Goal: Information Seeking & Learning: Learn about a topic

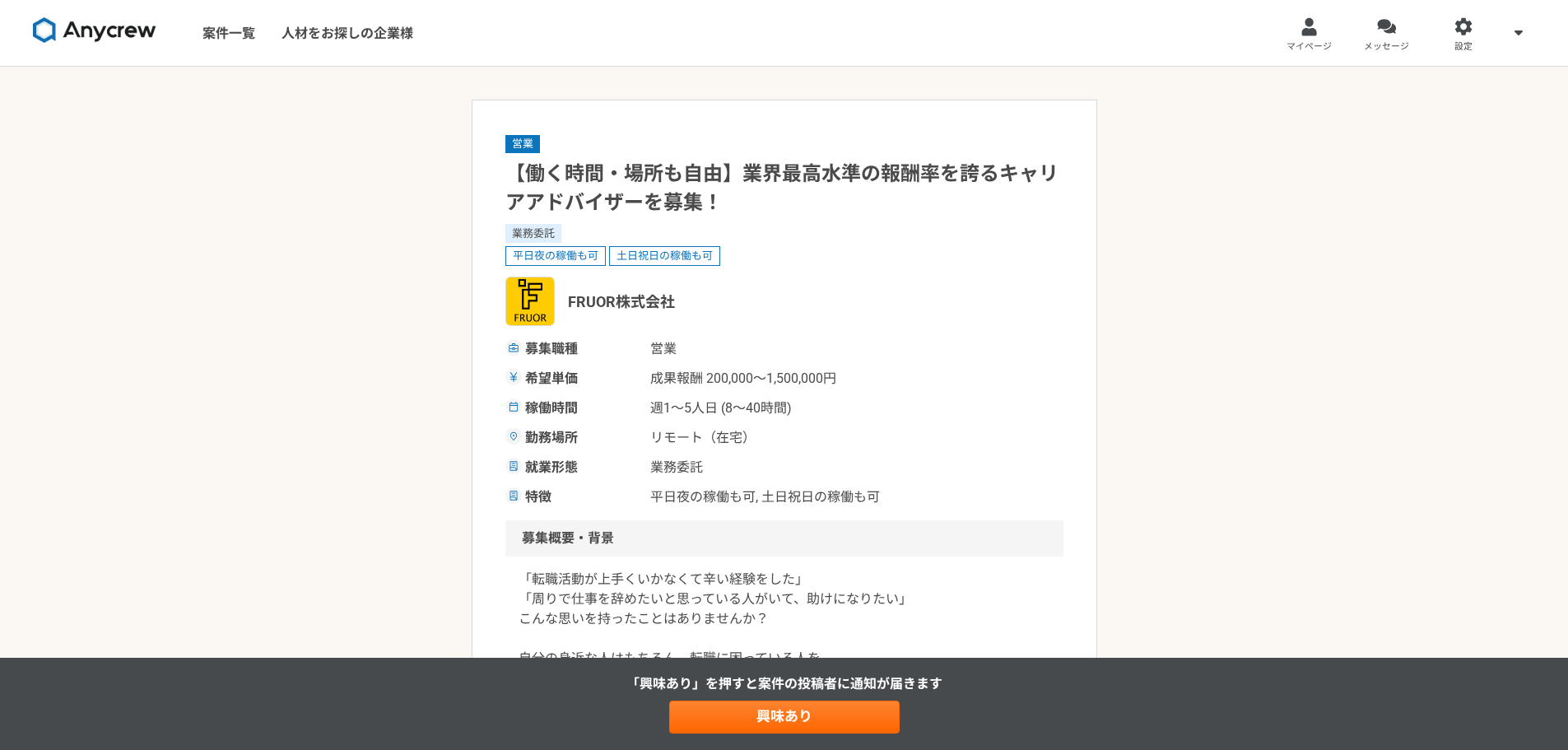
click at [136, 39] on img at bounding box center [94, 30] width 124 height 26
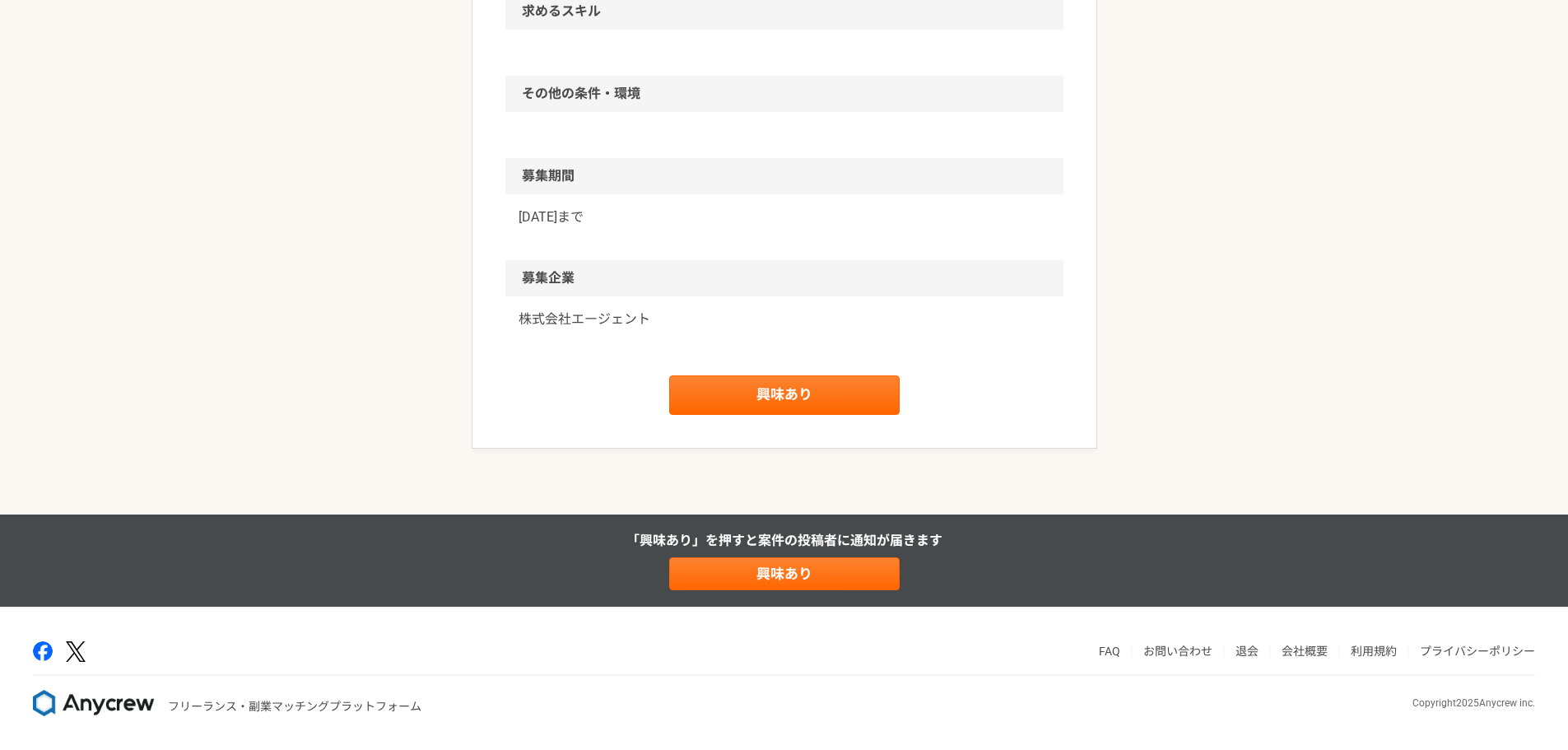
scroll to position [1377, 0]
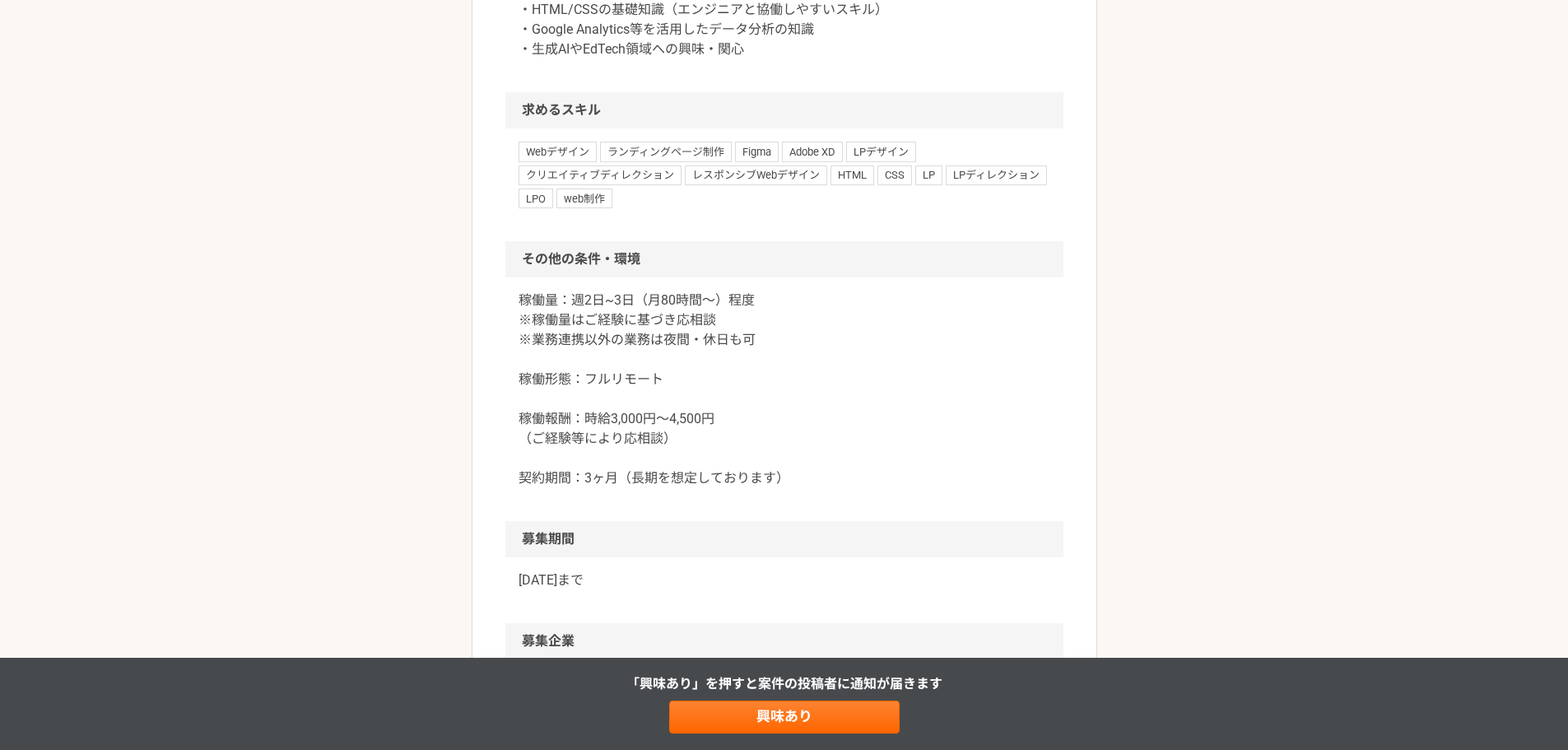
scroll to position [1482, 0]
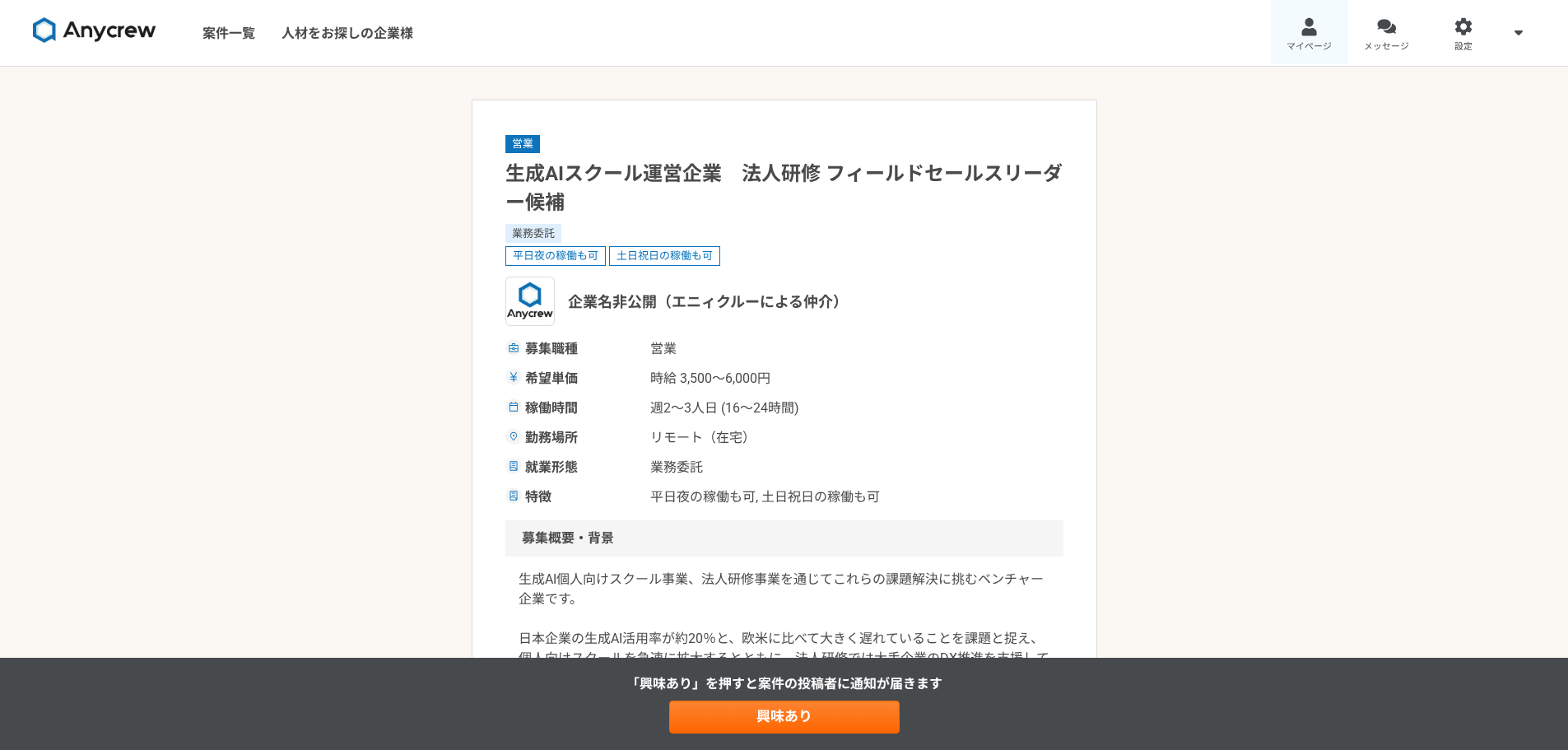
click at [1329, 47] on span "マイページ" at bounding box center [1308, 47] width 45 height 13
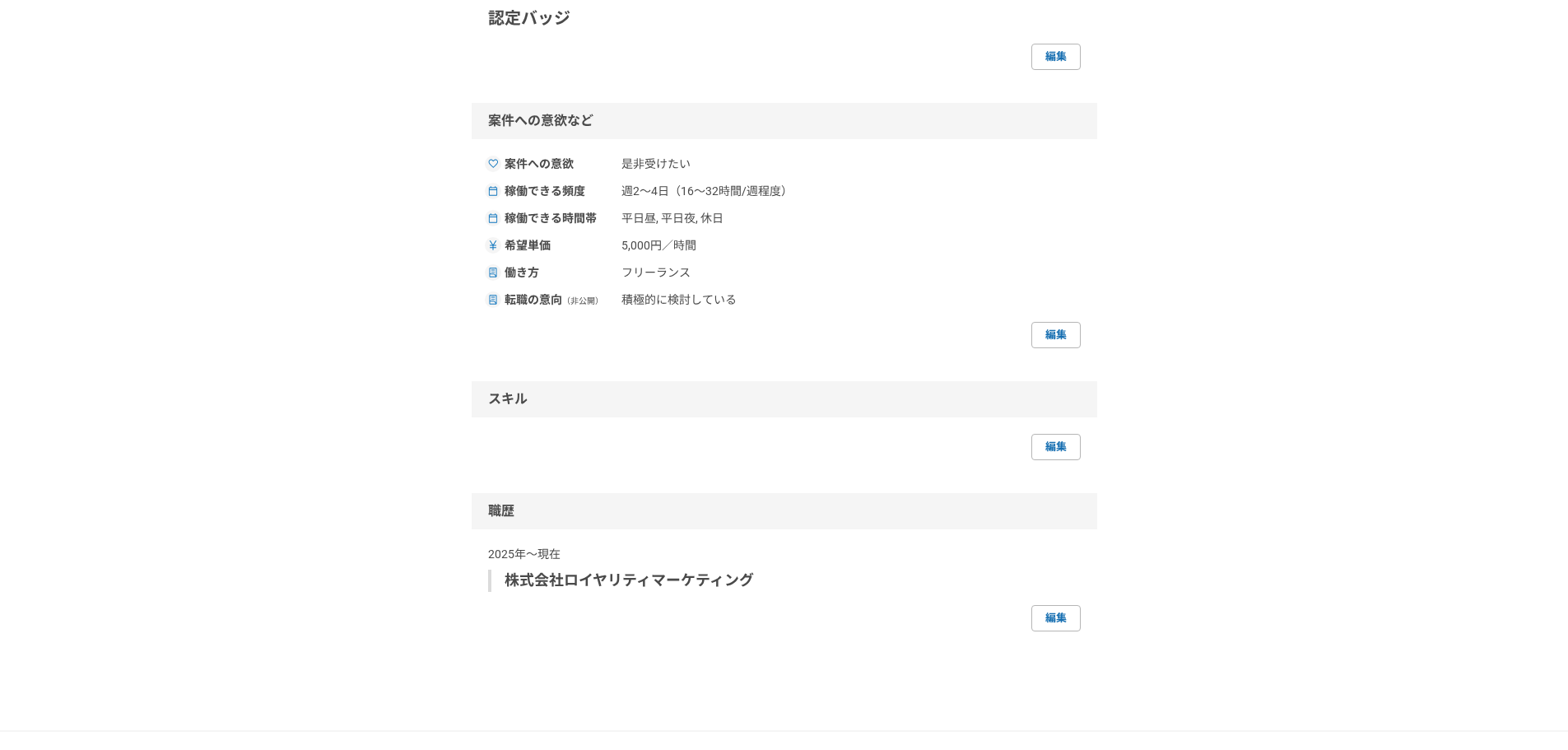
scroll to position [572, 0]
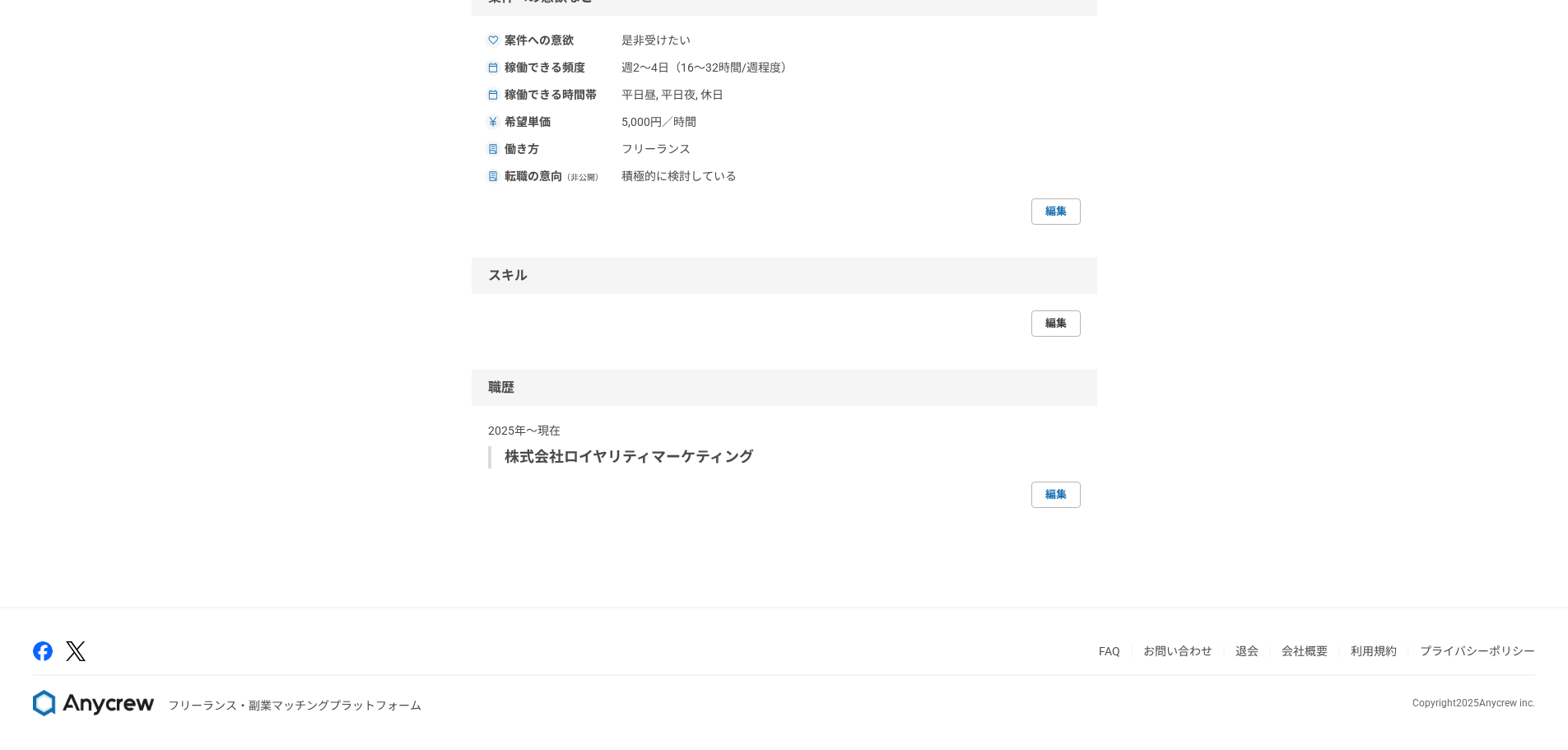
click at [1069, 329] on link "編集" at bounding box center [1055, 323] width 49 height 26
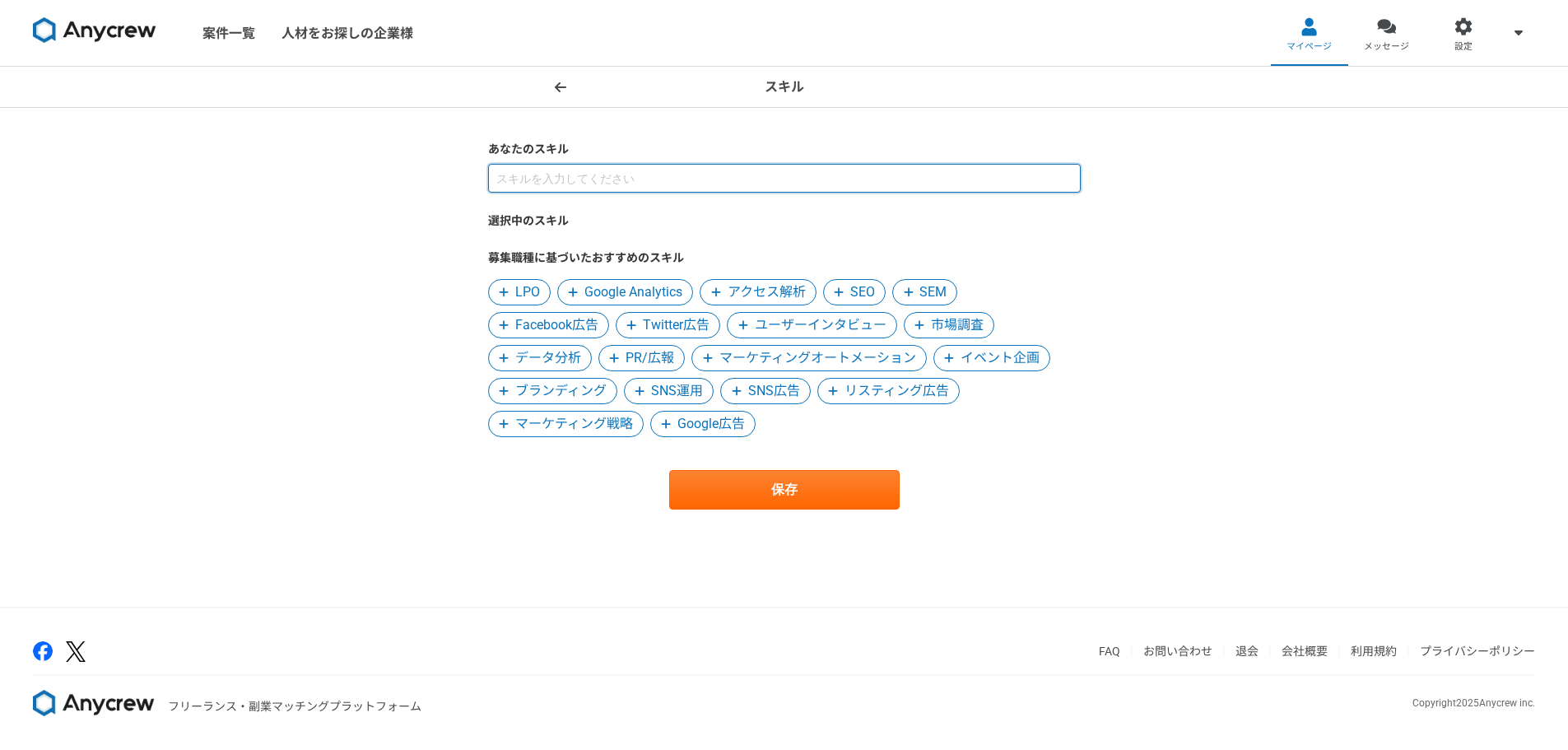
click at [560, 172] on input at bounding box center [784, 178] width 593 height 29
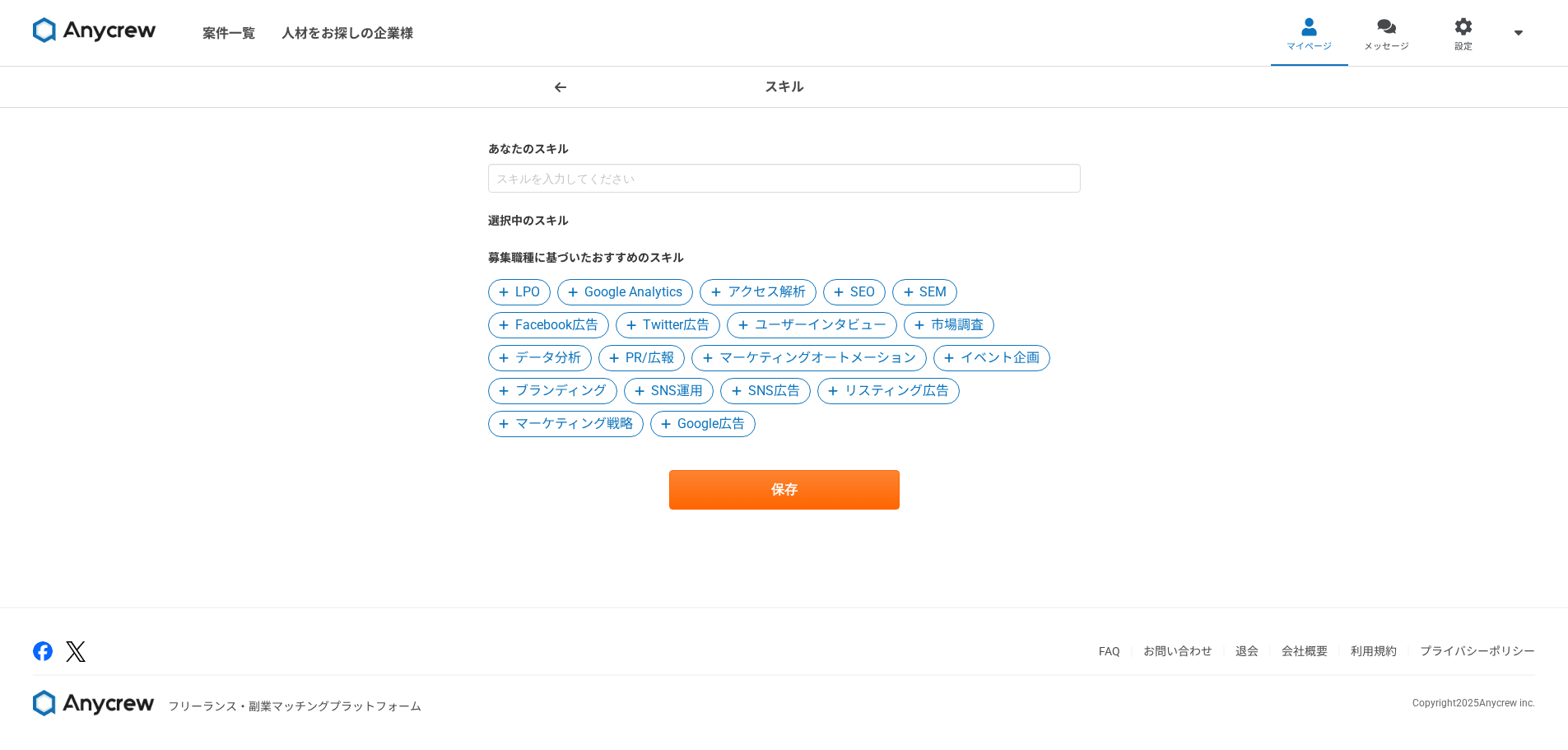
click at [564, 84] on icon at bounding box center [560, 87] width 12 height 13
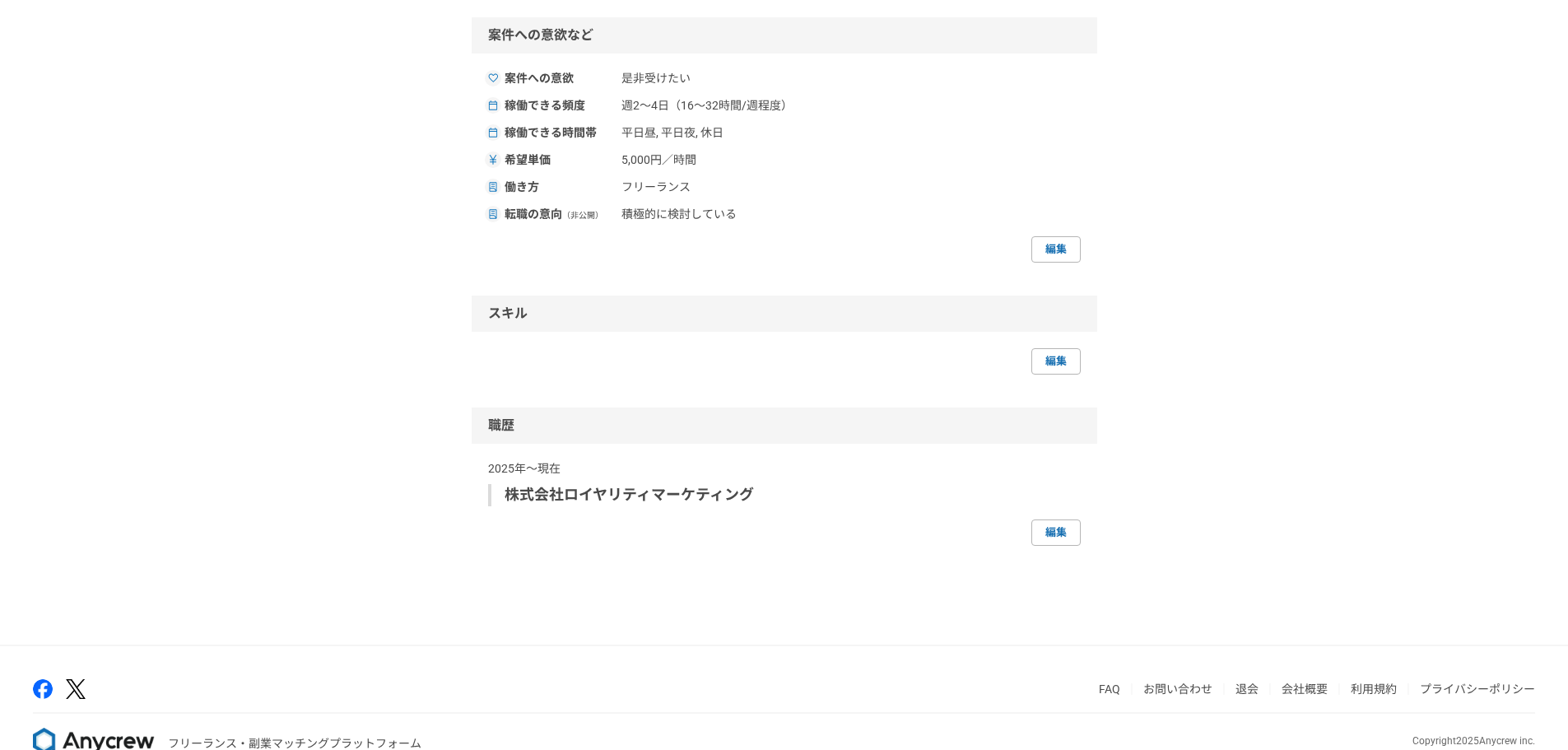
scroll to position [572, 0]
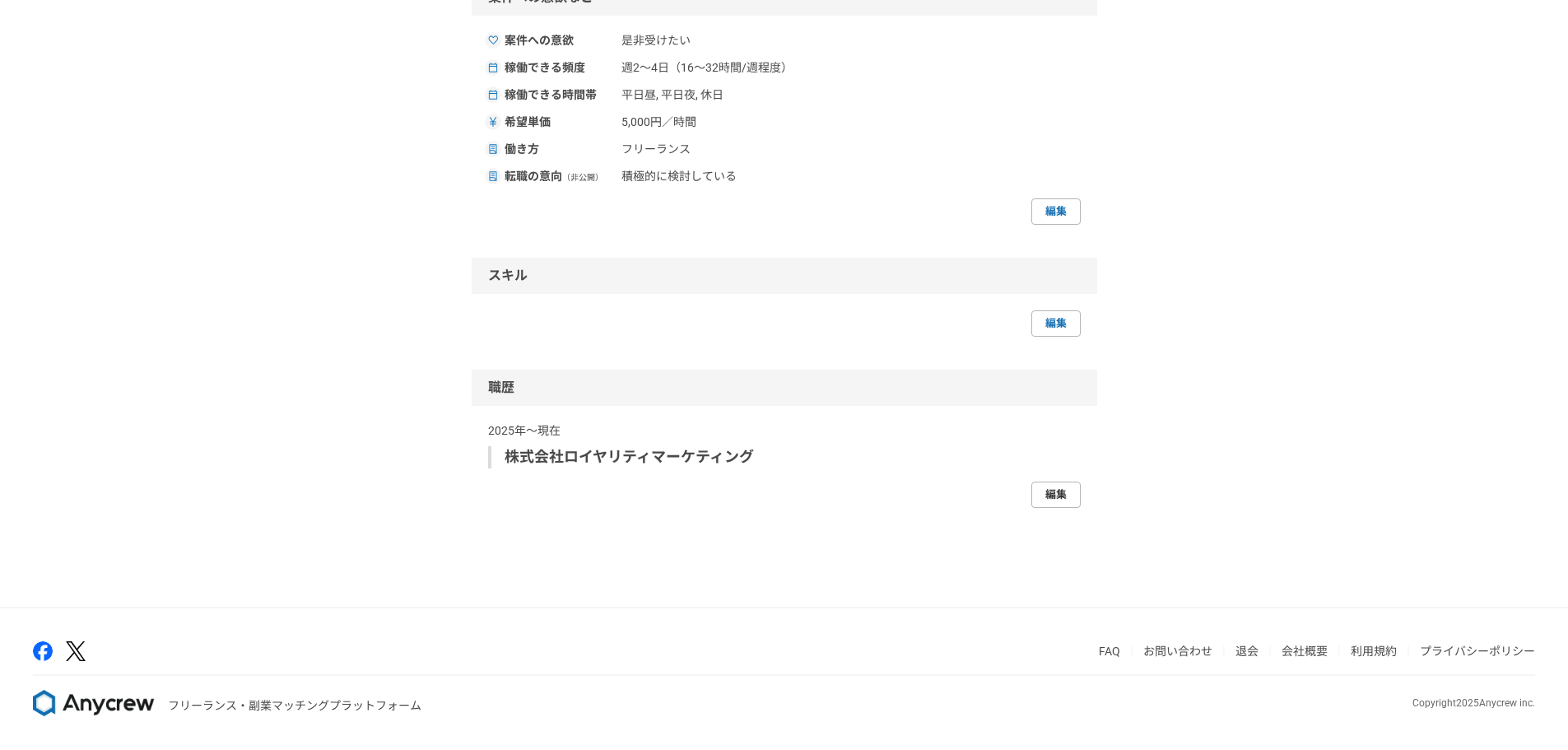
click at [1064, 498] on link "編集" at bounding box center [1055, 494] width 49 height 26
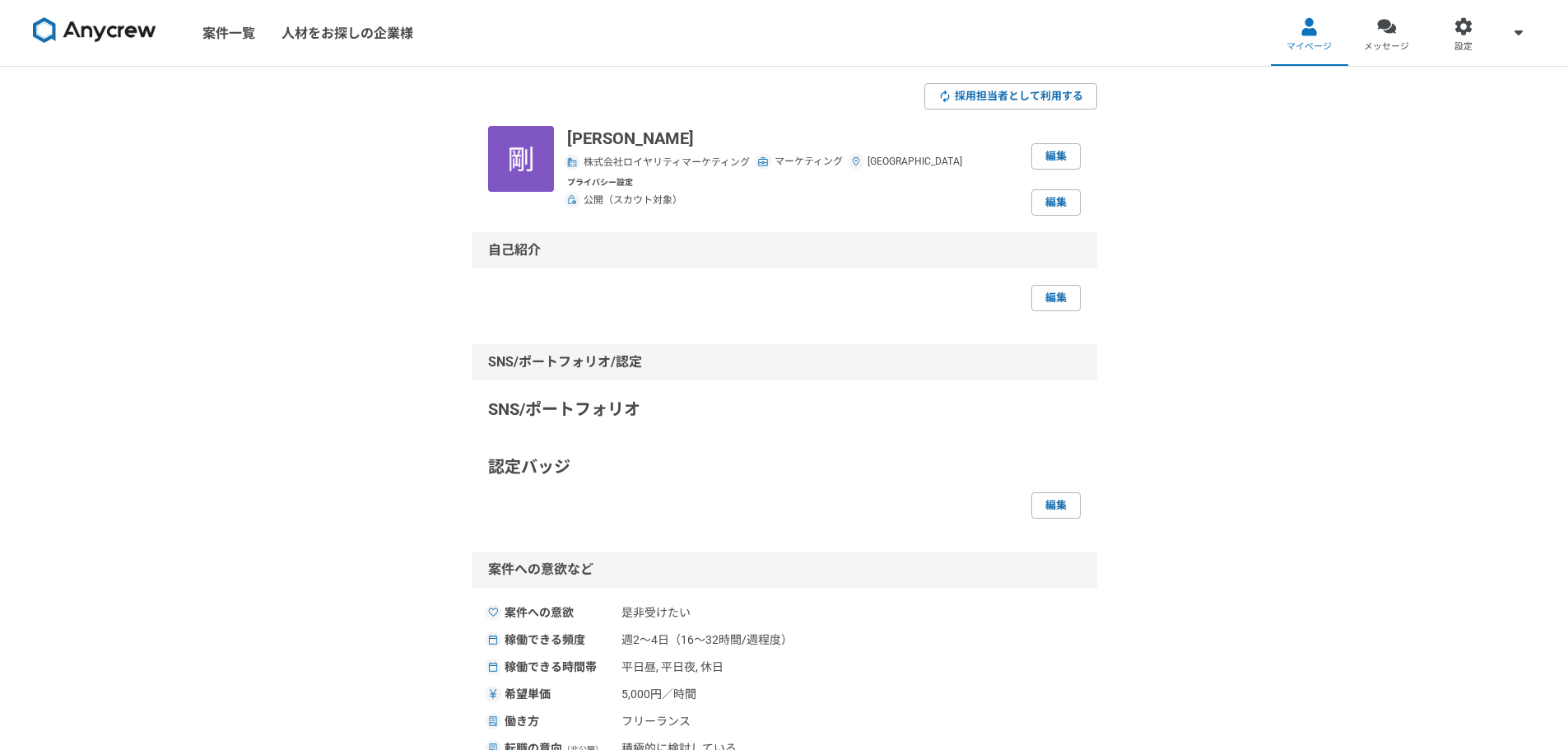
select select
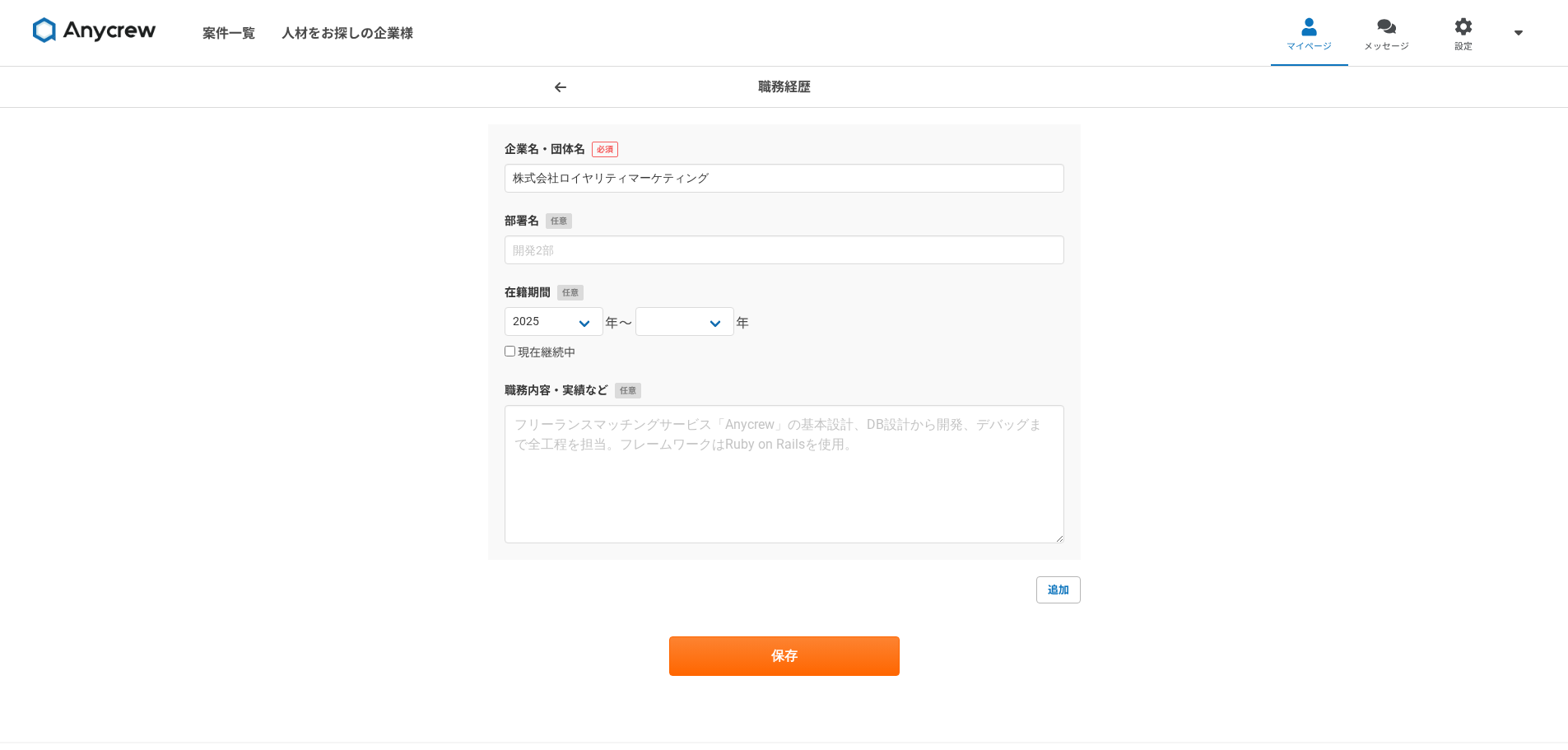
click at [550, 86] on span at bounding box center [560, 87] width 20 height 20
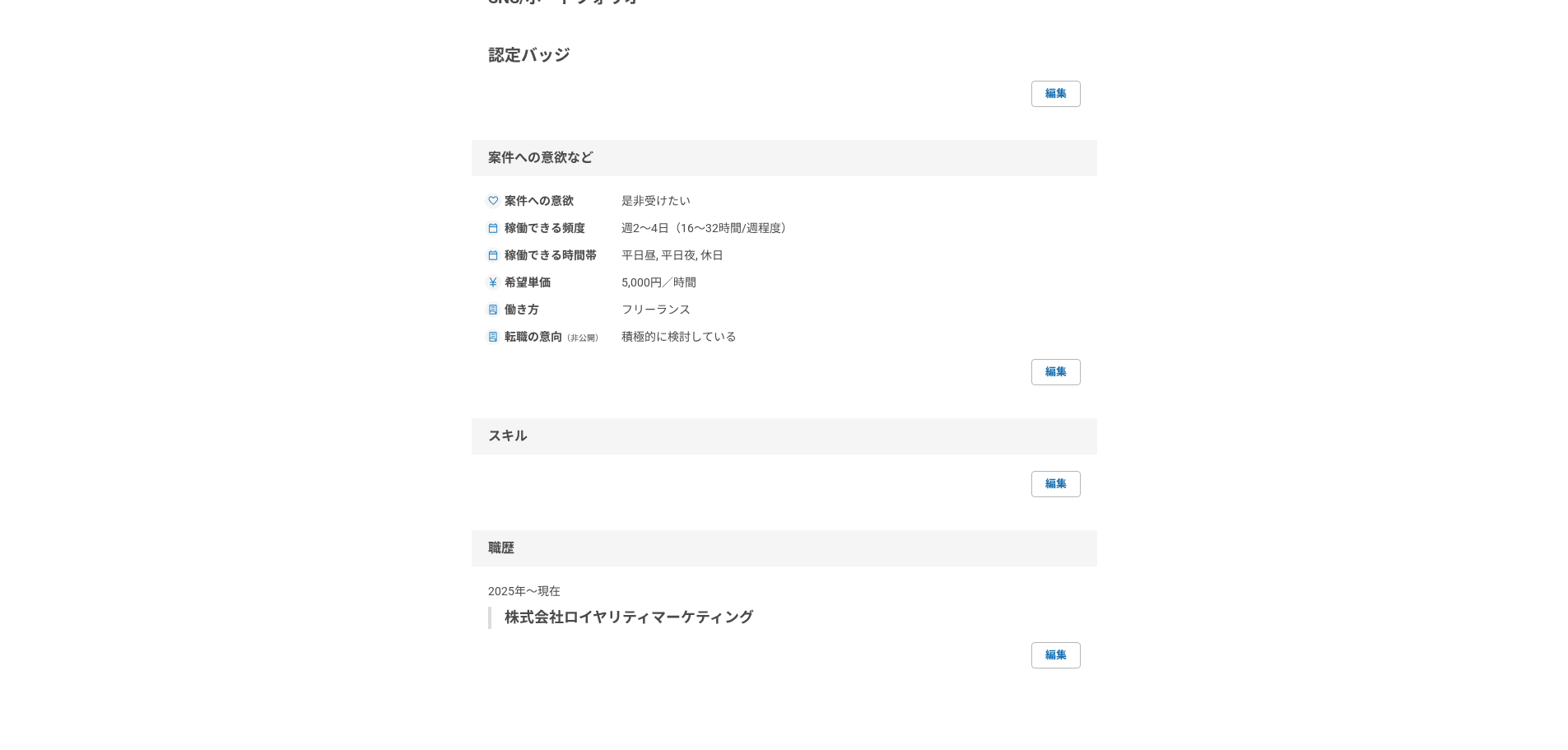
scroll to position [572, 0]
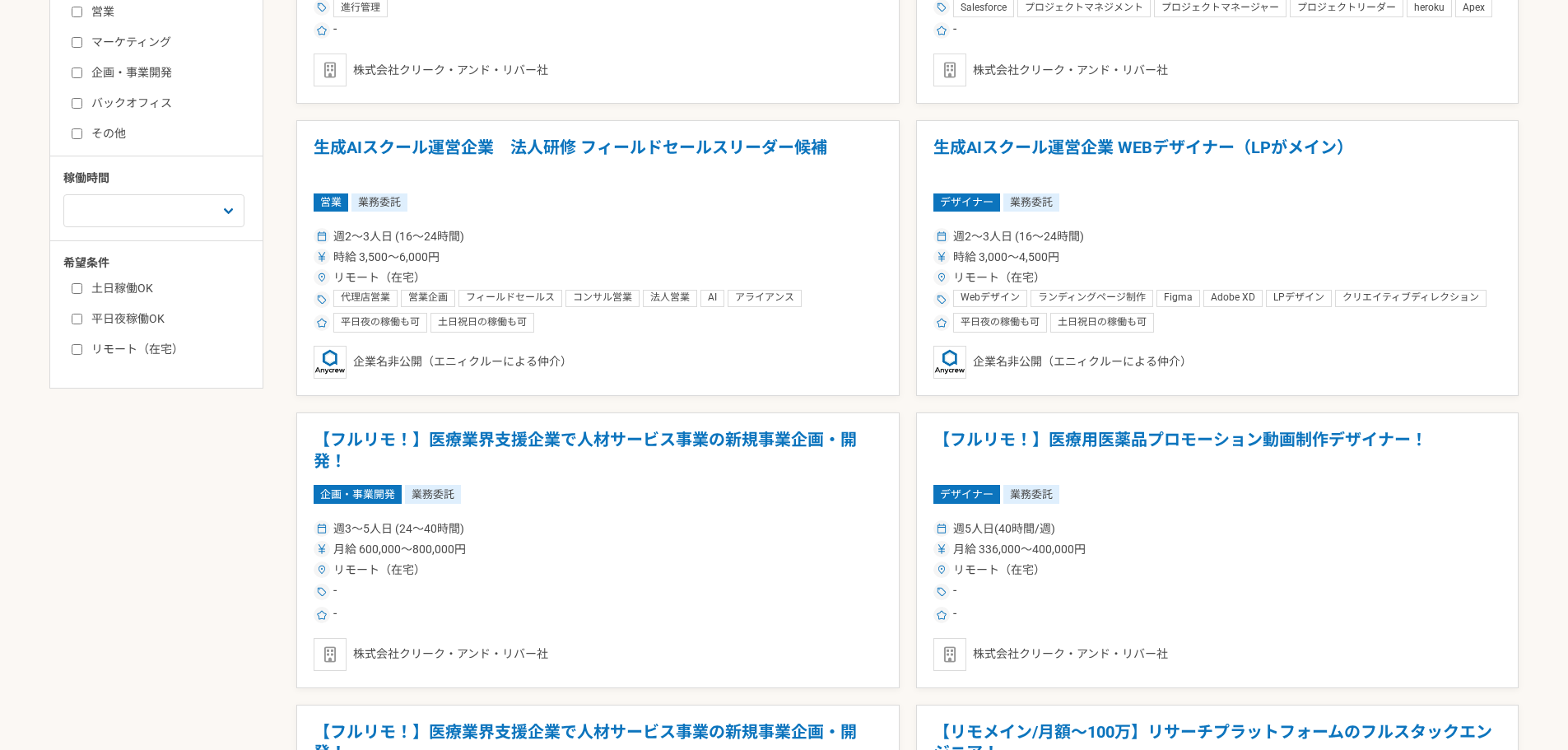
scroll to position [329, 0]
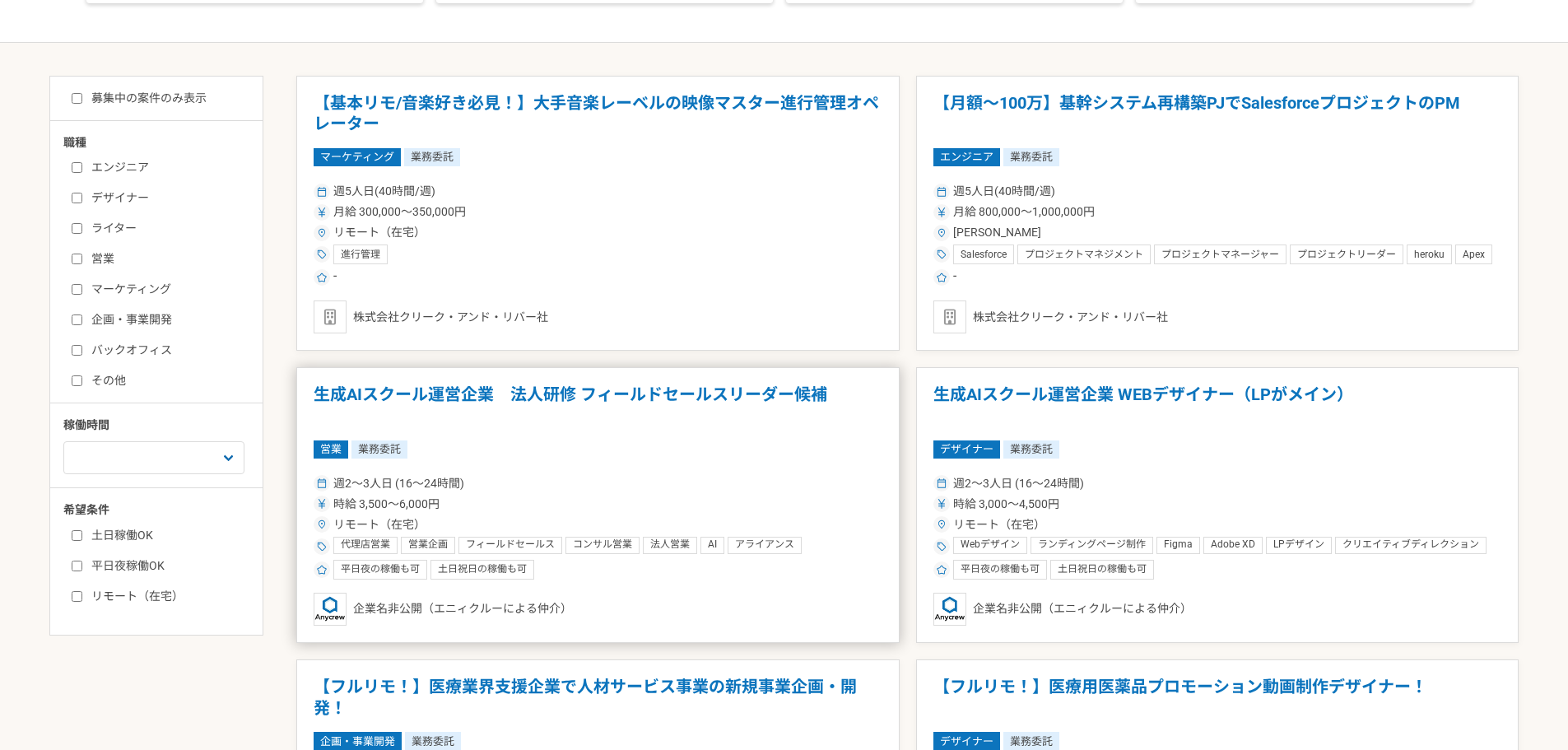
click at [613, 421] on h1 "生成AIスクール運営企業　法人研修 フィールドセールスリーダー候補" at bounding box center [597, 406] width 569 height 42
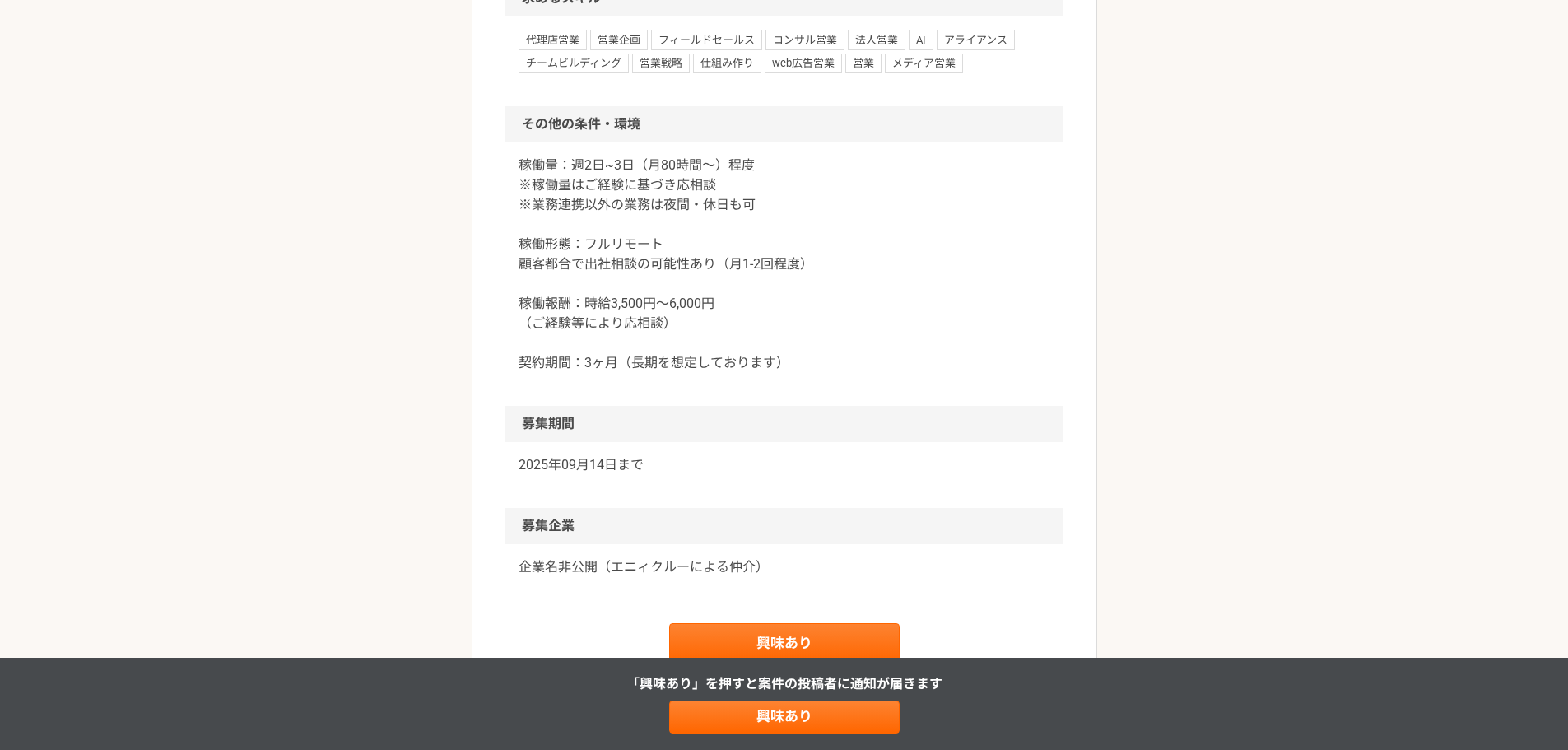
scroll to position [1976, 0]
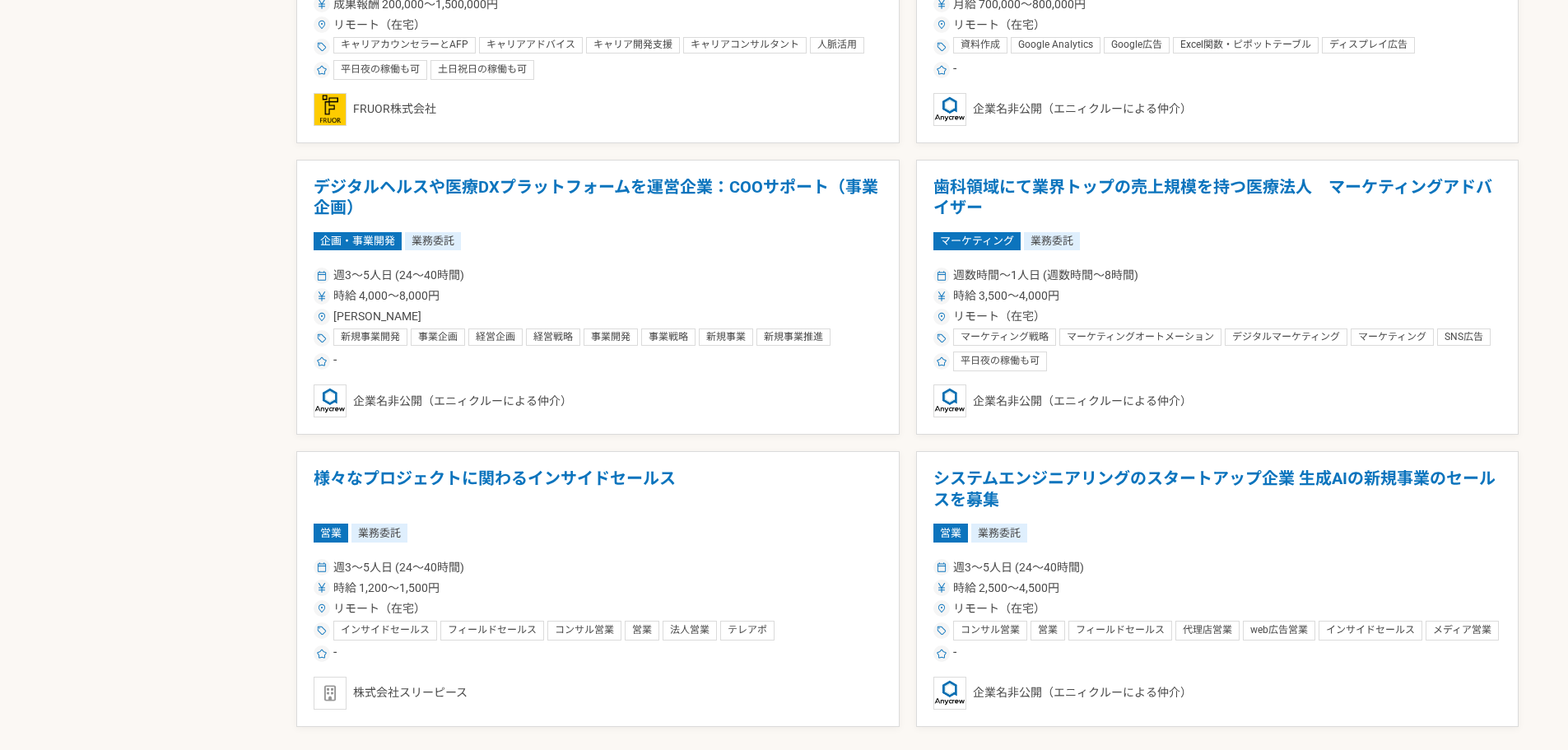
scroll to position [2716, 0]
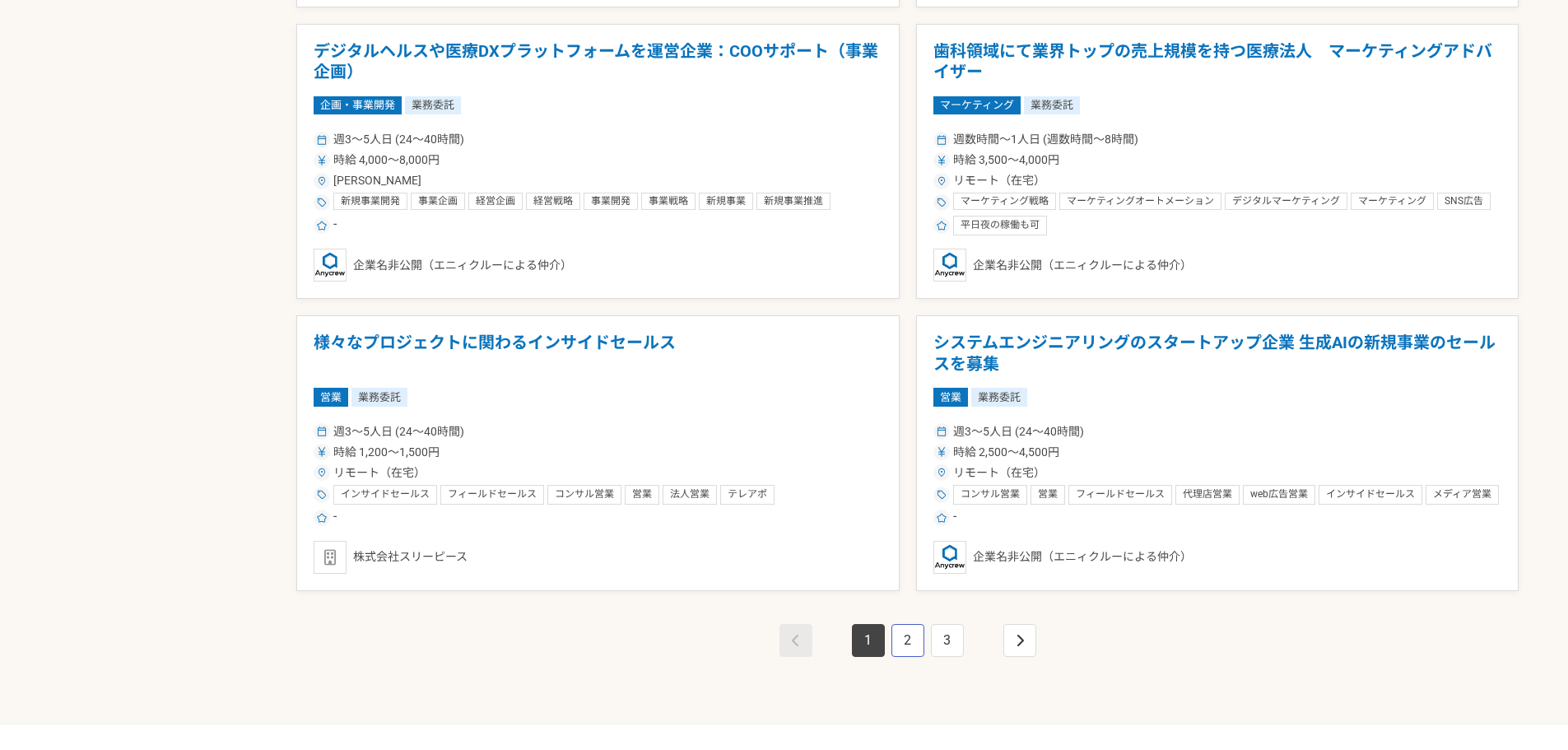
click at [906, 636] on link "2" at bounding box center [907, 641] width 33 height 33
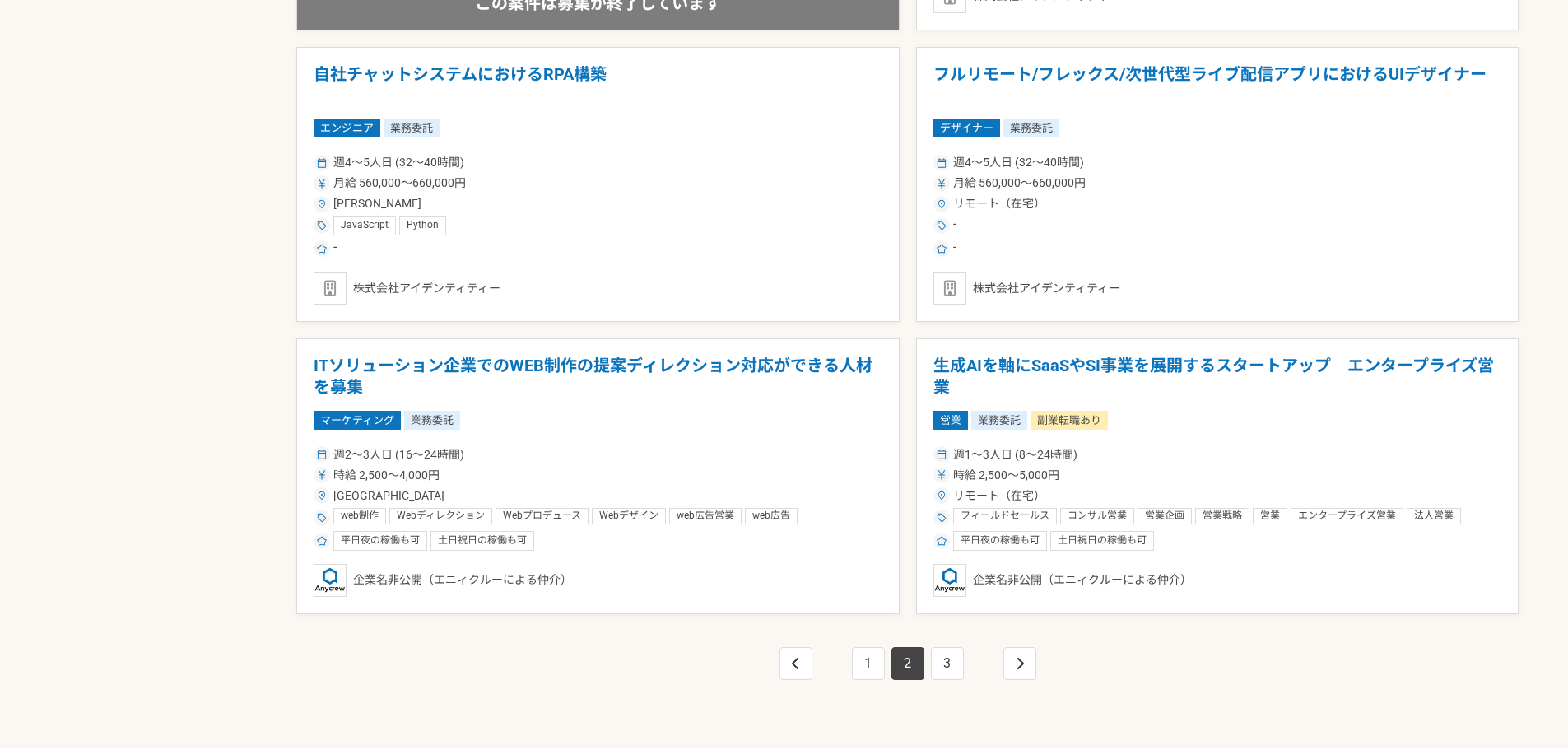
scroll to position [2799, 0]
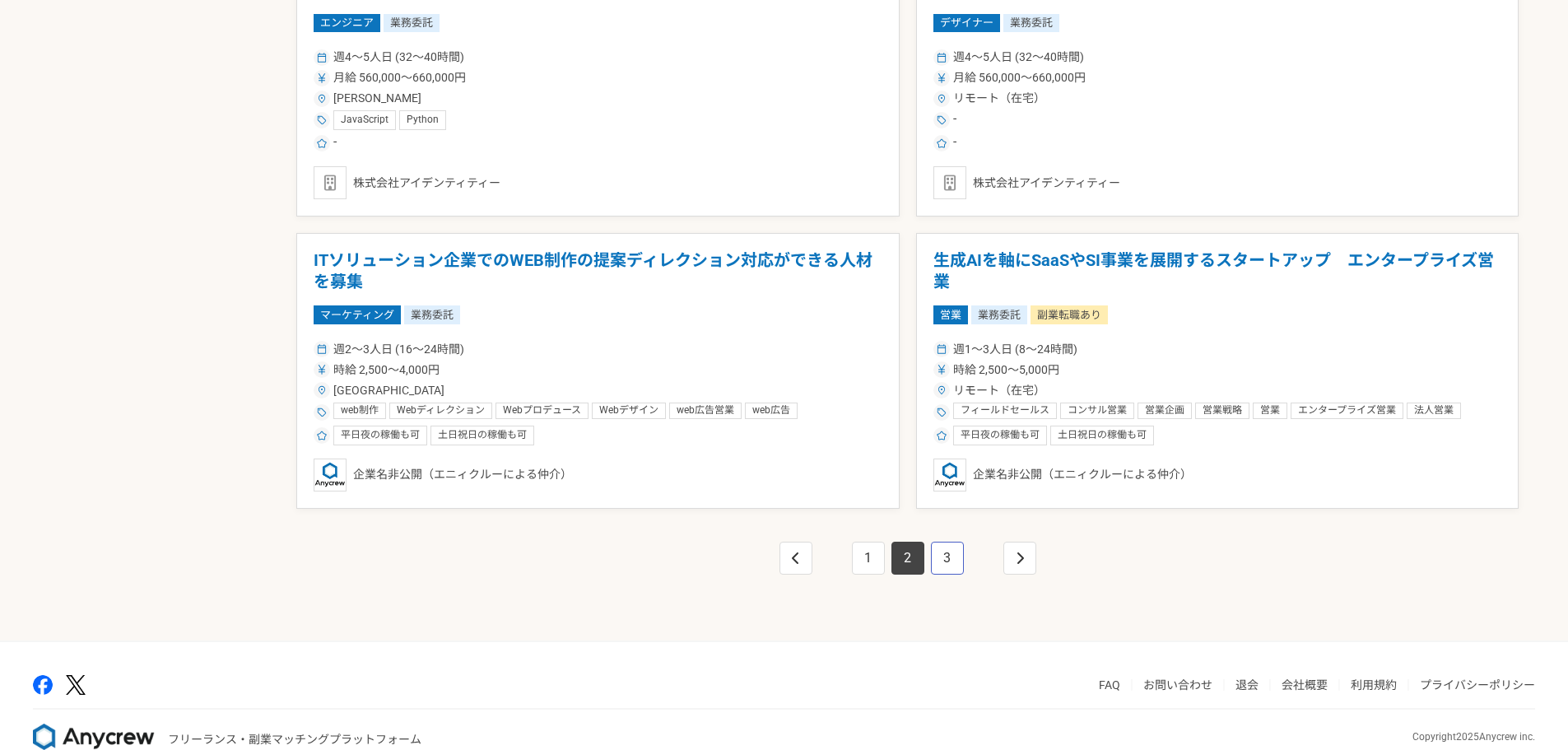
click at [949, 545] on link "3" at bounding box center [948, 558] width 33 height 33
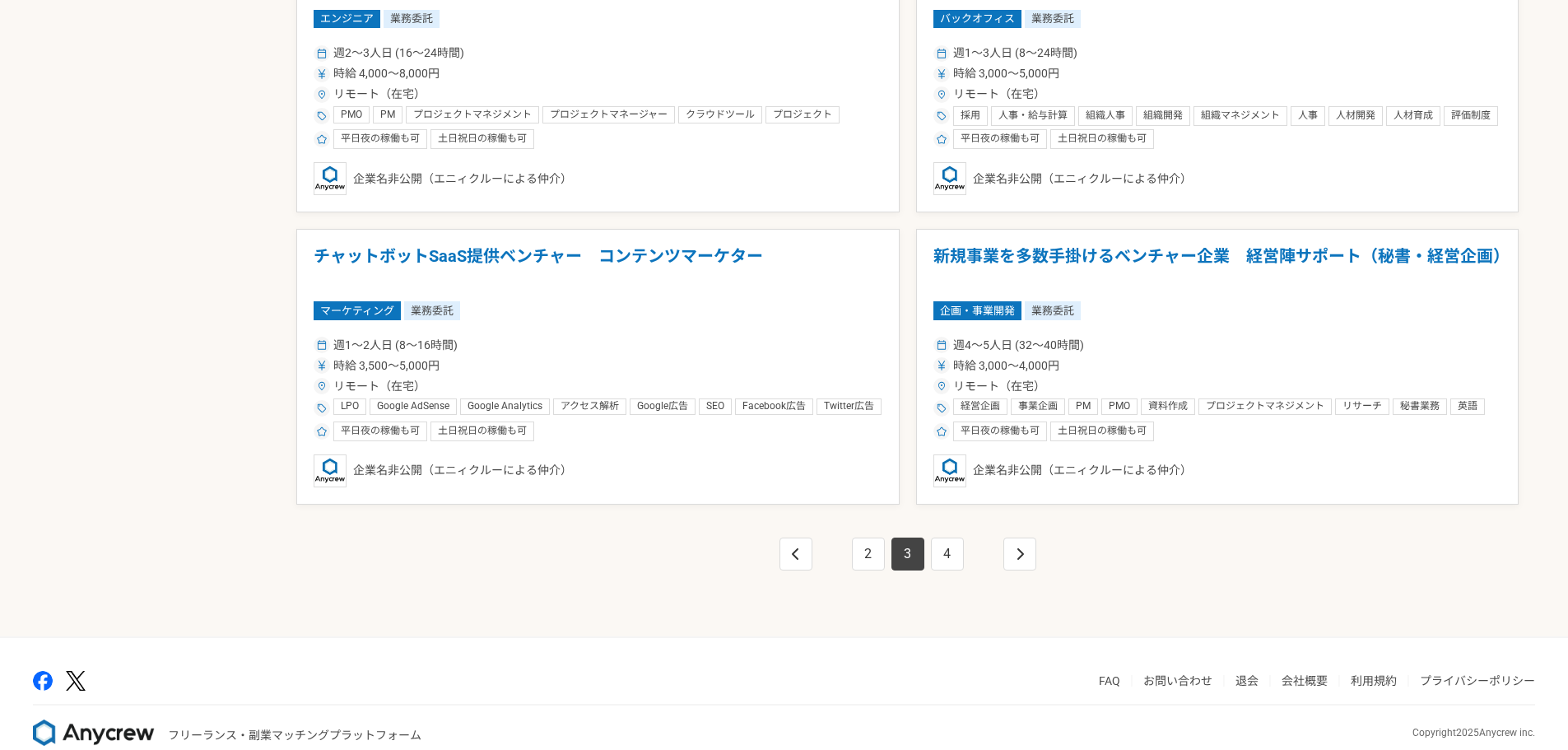
scroll to position [2832, 0]
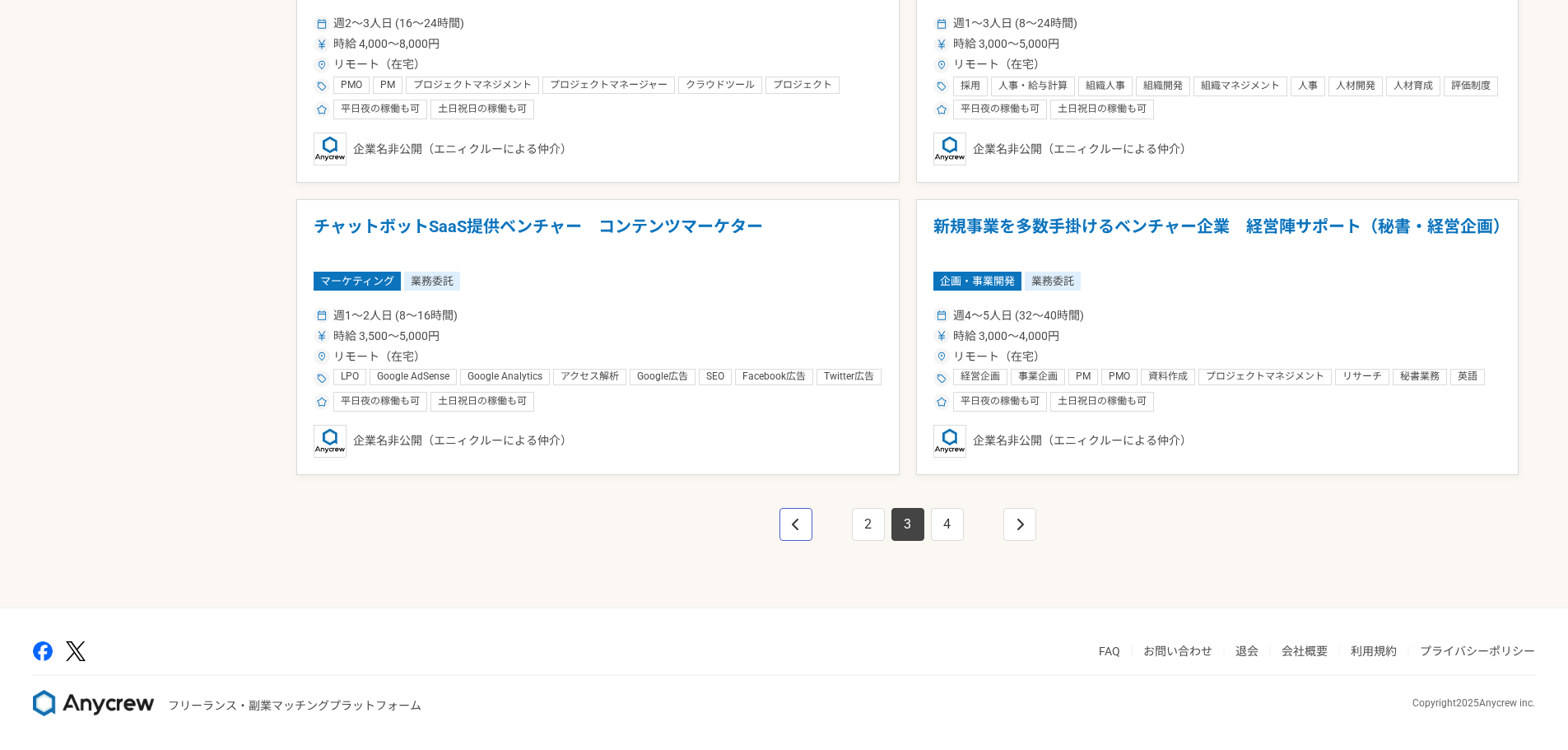
click at [793, 527] on icon "pagination" at bounding box center [796, 525] width 9 height 13
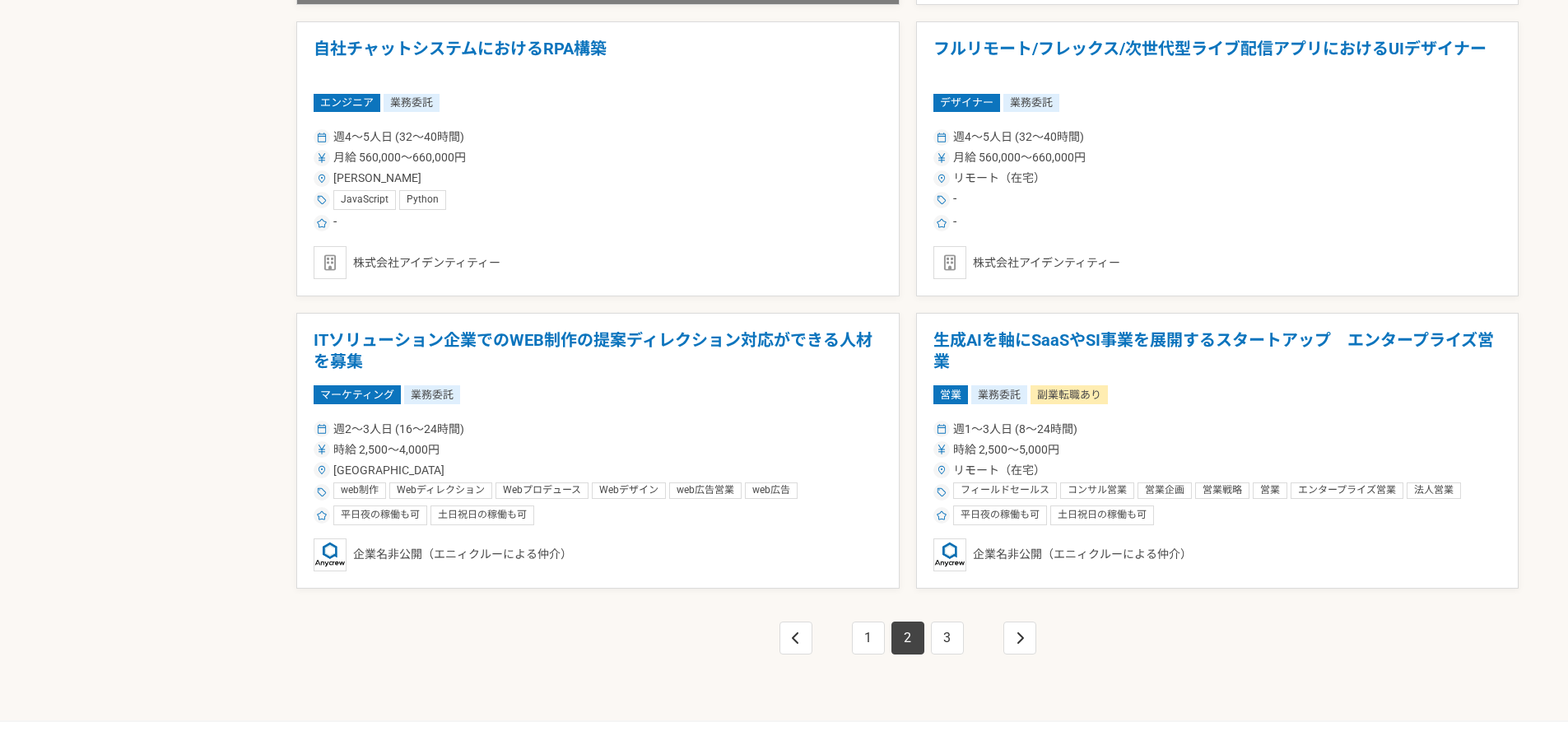
scroll to position [2832, 0]
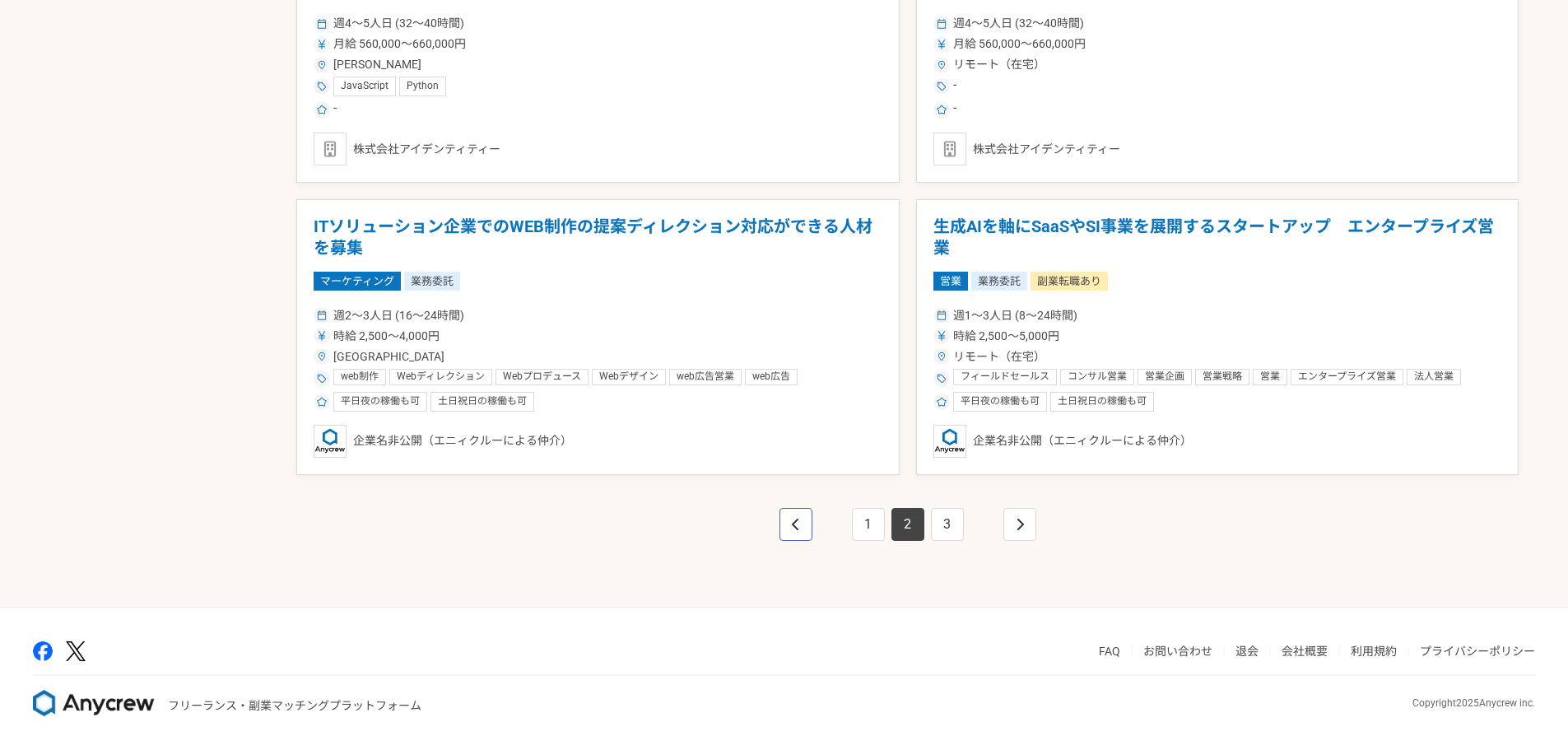
click at [792, 527] on icon "pagination" at bounding box center [796, 525] width 9 height 13
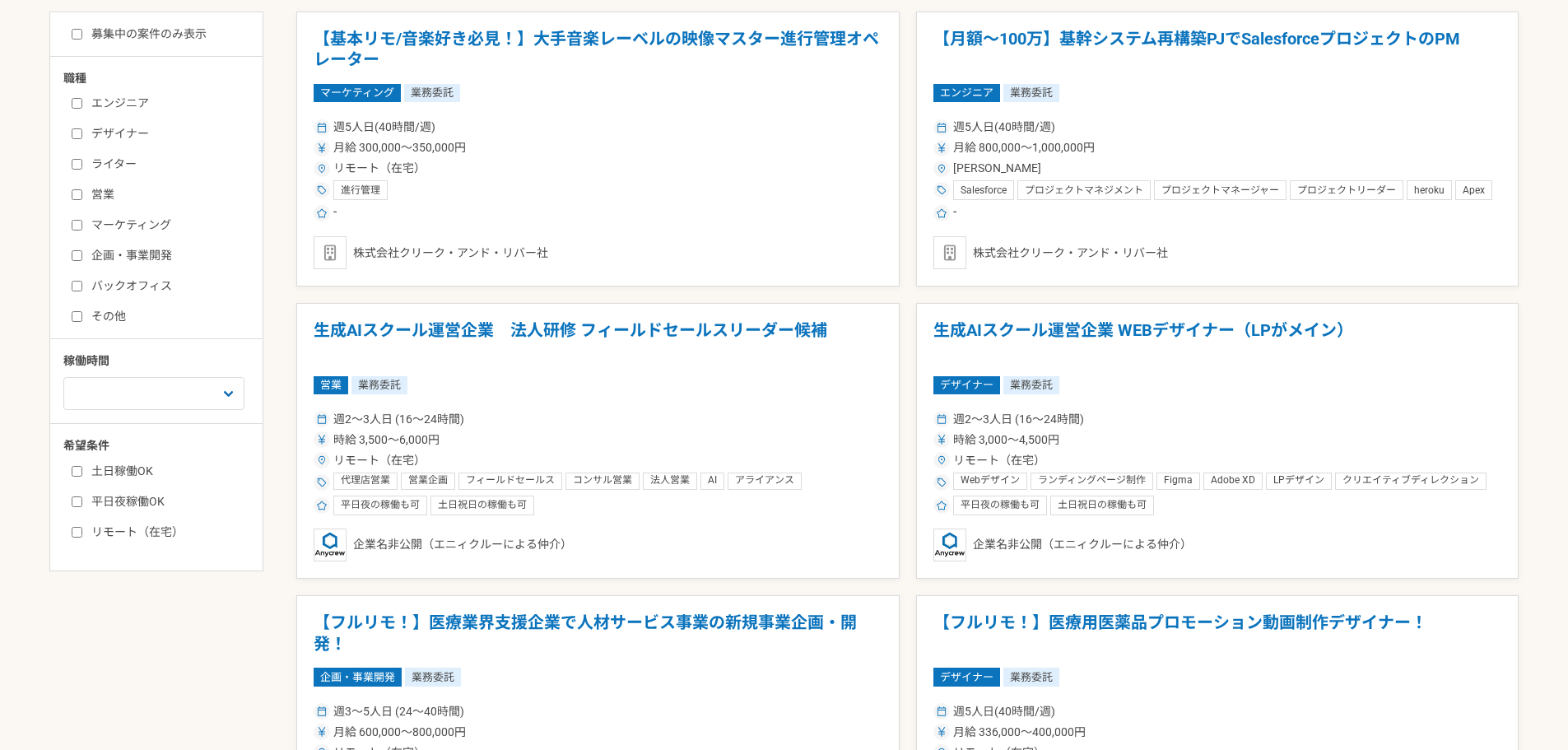
scroll to position [494, 0]
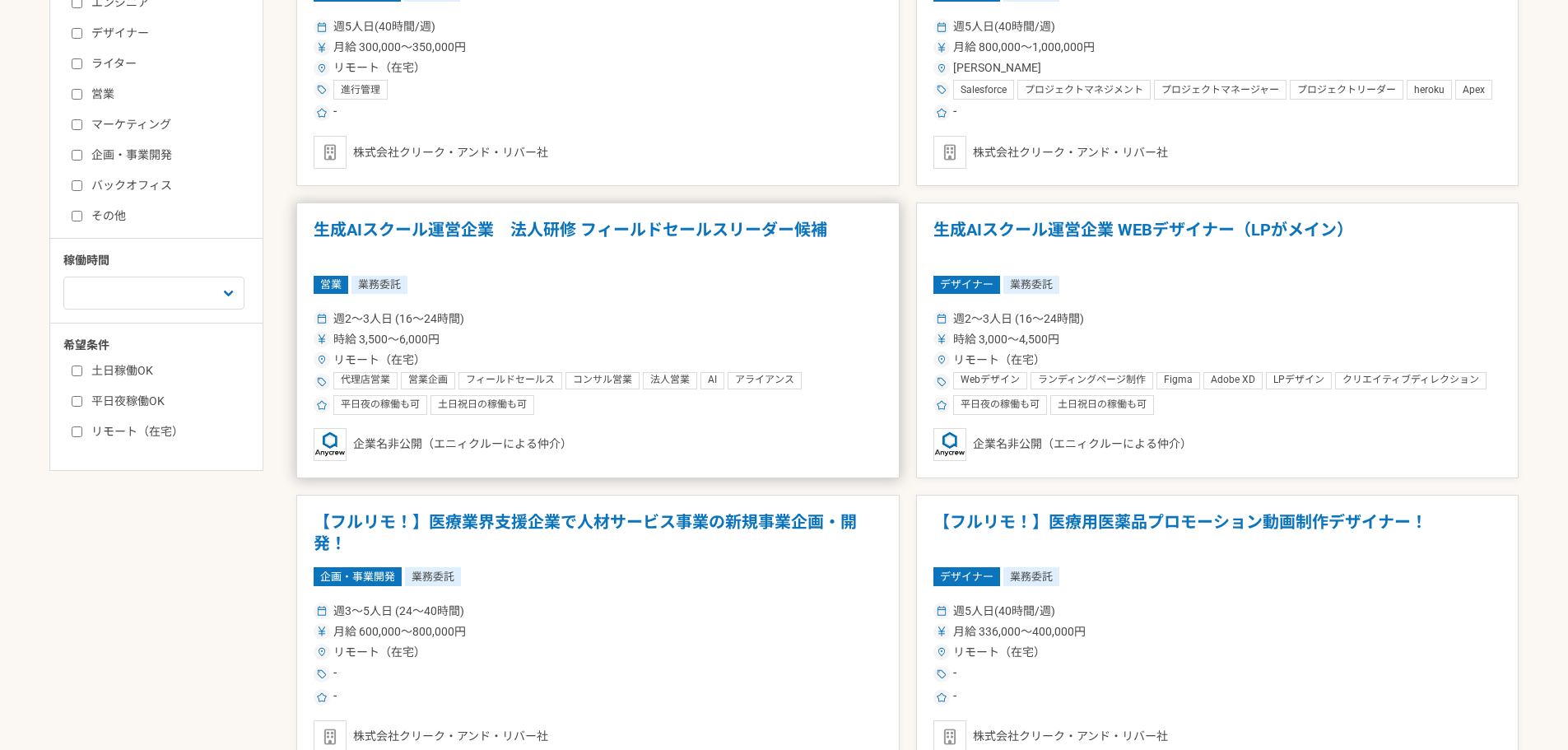
click at [646, 334] on div "時給 3,500〜6,000円" at bounding box center [597, 340] width 569 height 17
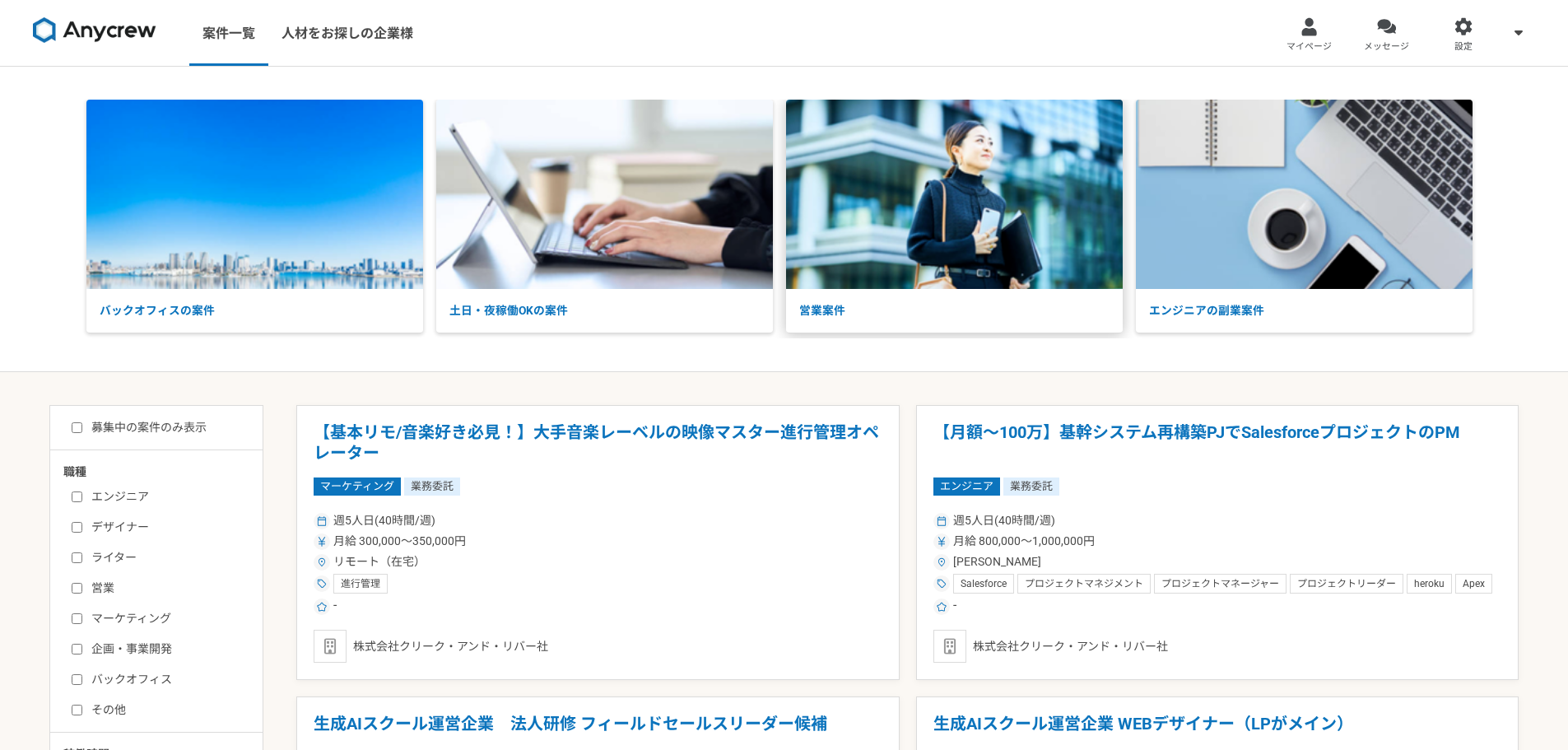
click at [946, 219] on img at bounding box center [954, 194] width 337 height 189
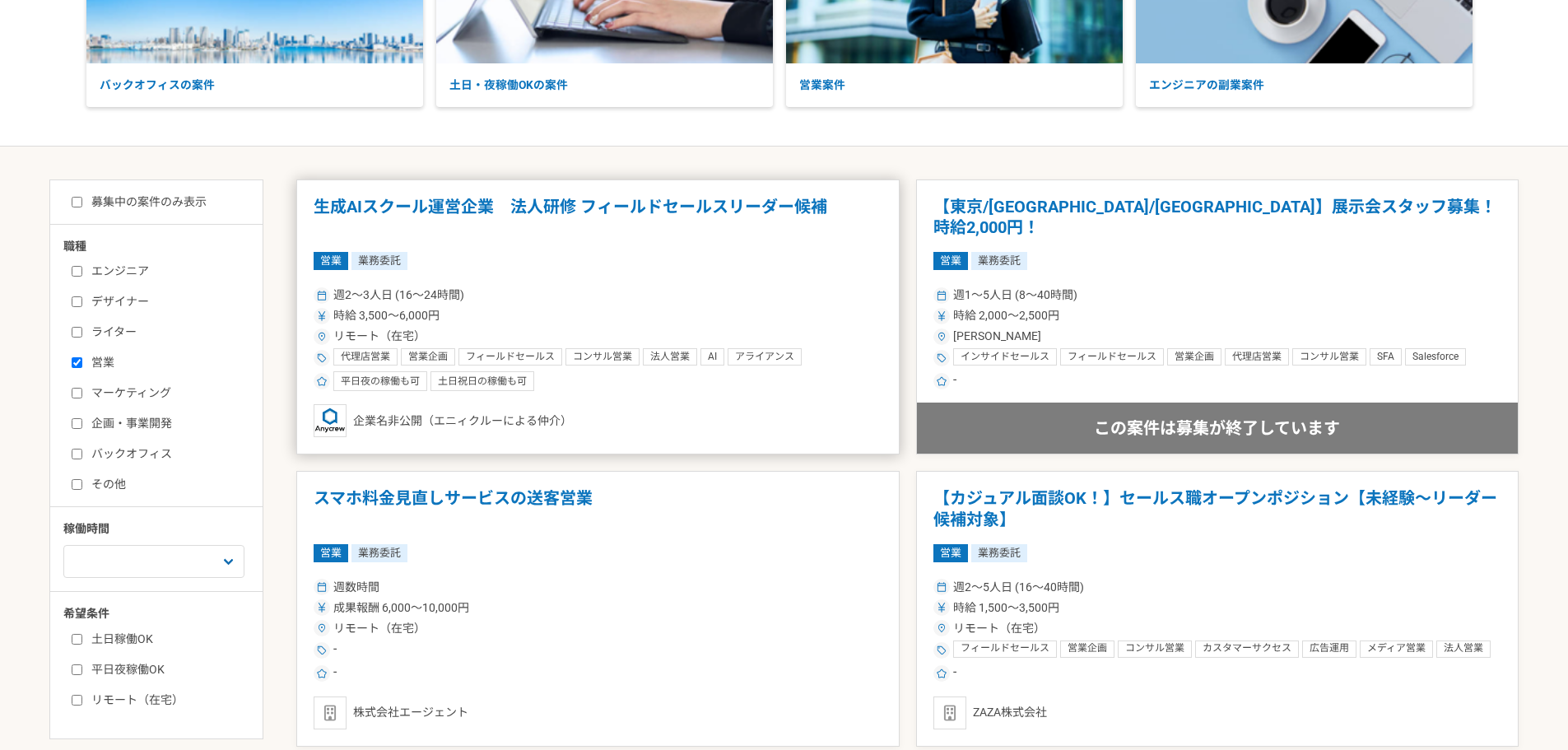
scroll to position [329, 0]
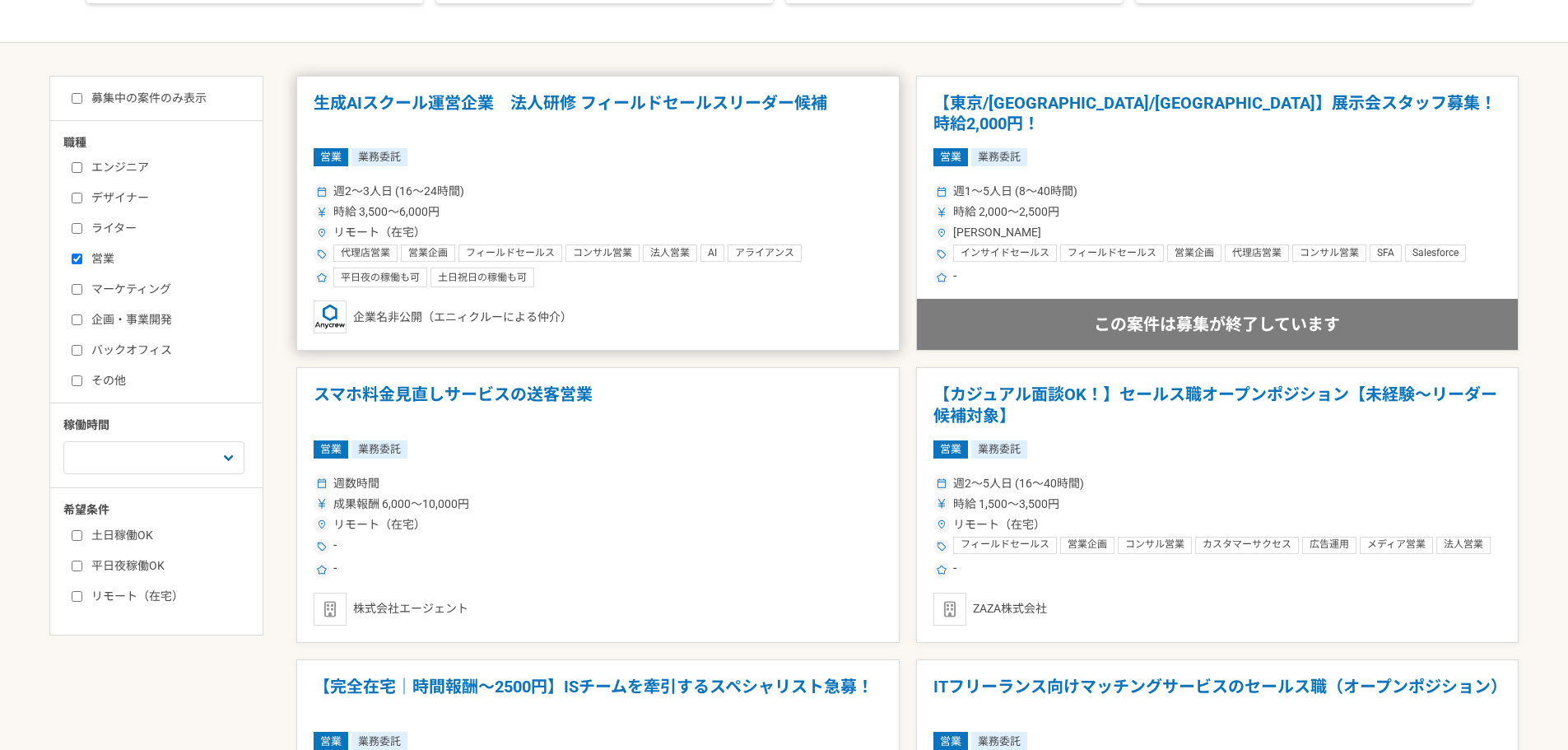
click at [663, 223] on div "リモート（在宅）" at bounding box center [597, 232] width 569 height 17
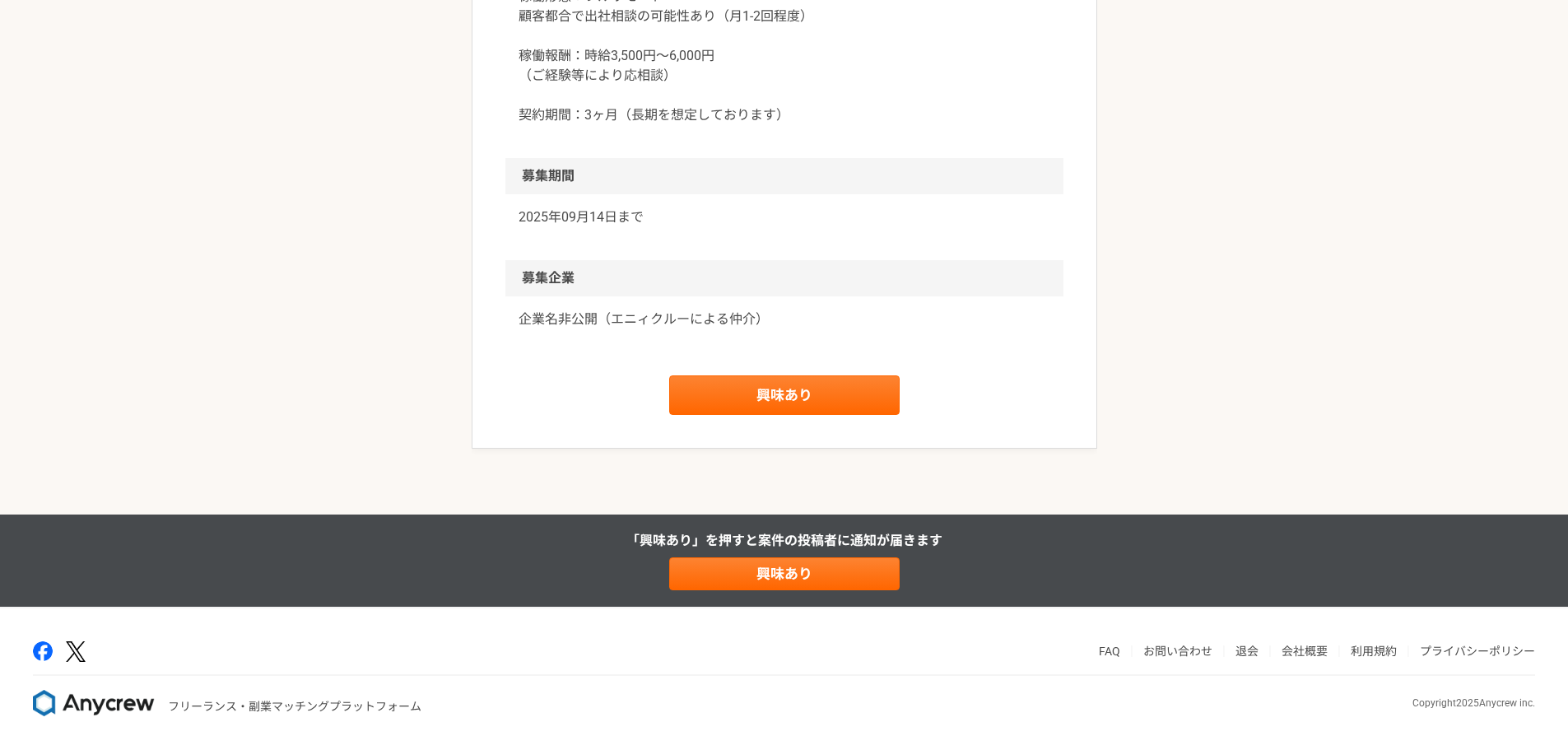
scroll to position [2180, 0]
